Goal: Check status: Check status

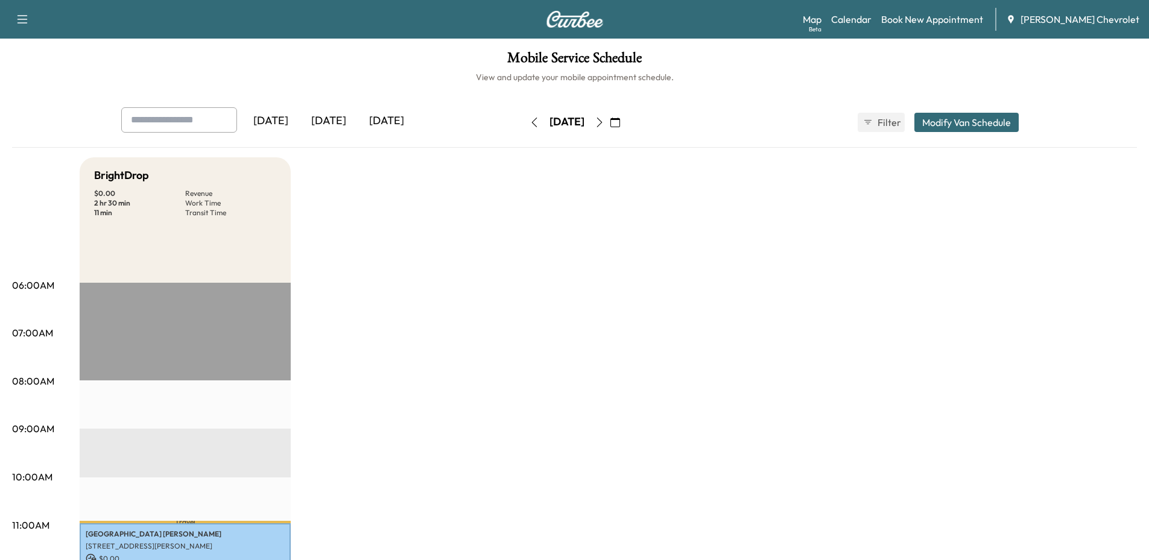
click at [604, 122] on icon "button" at bounding box center [600, 123] width 10 height 10
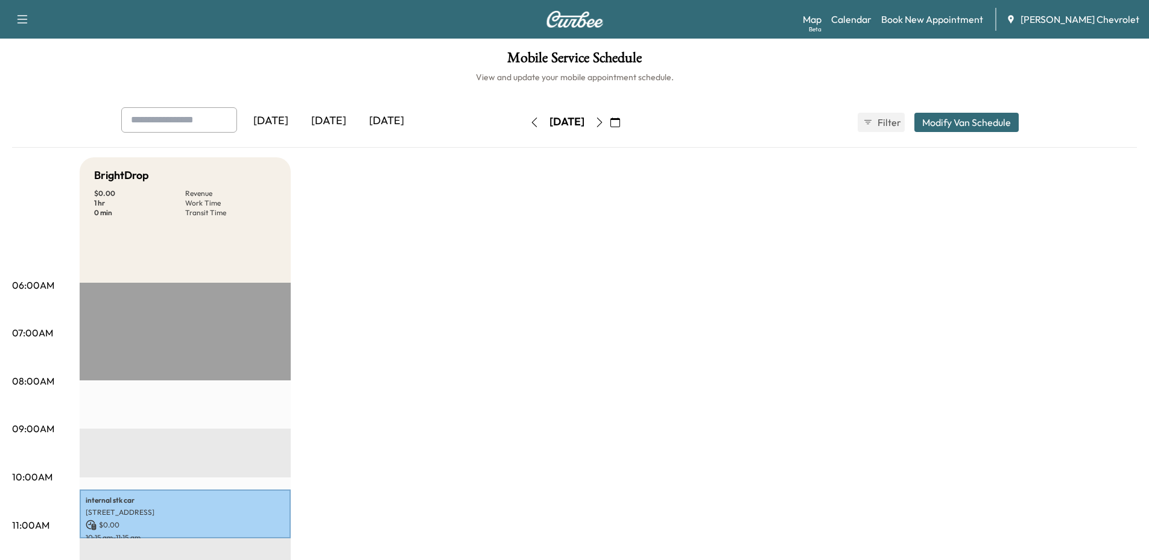
click at [625, 122] on button "button" at bounding box center [615, 122] width 21 height 19
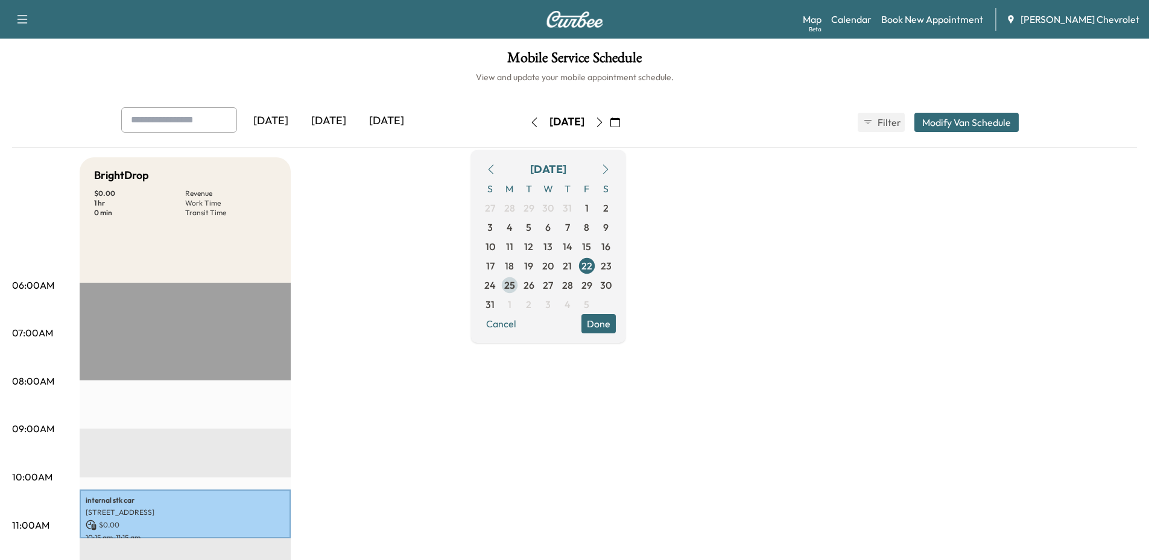
click at [515, 287] on span "25" at bounding box center [509, 285] width 11 height 14
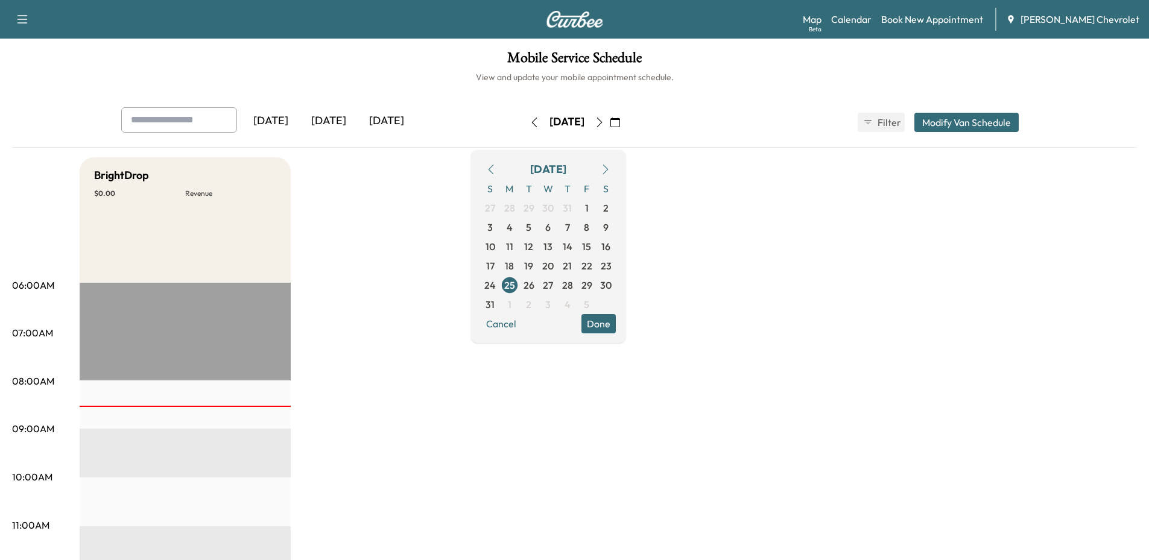
click at [616, 321] on button "Done" at bounding box center [598, 323] width 34 height 19
